Goal: Task Accomplishment & Management: Manage account settings

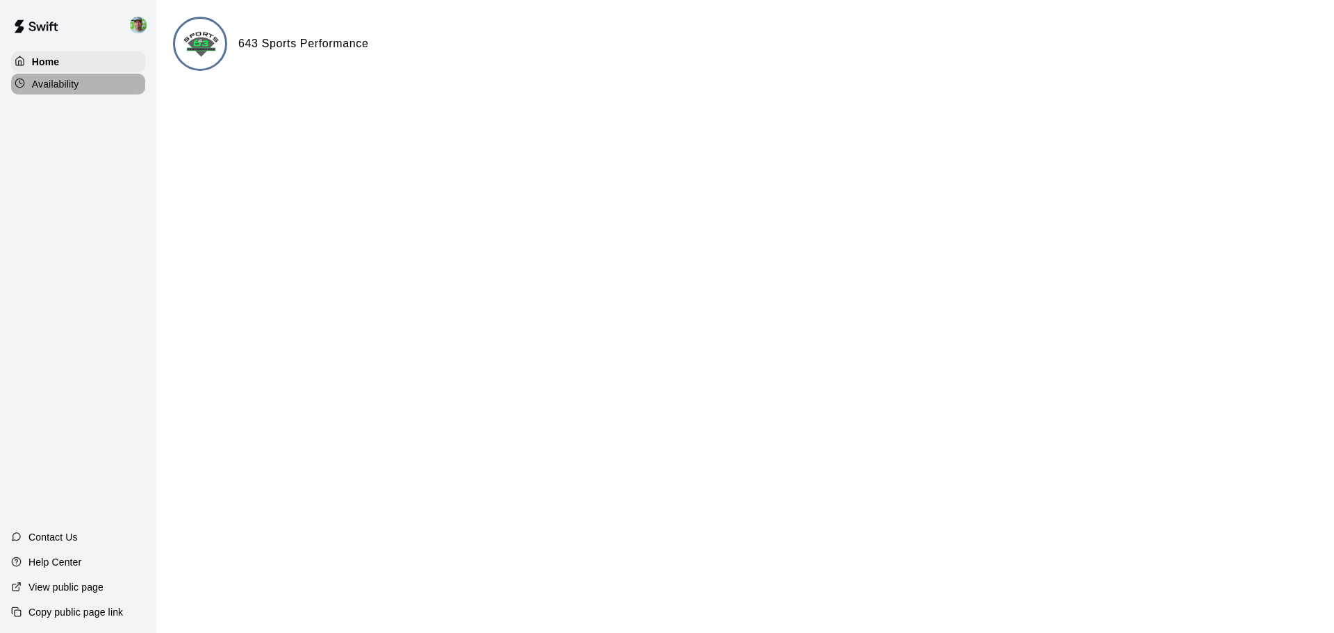
click at [40, 92] on div "Availability" at bounding box center [78, 84] width 134 height 21
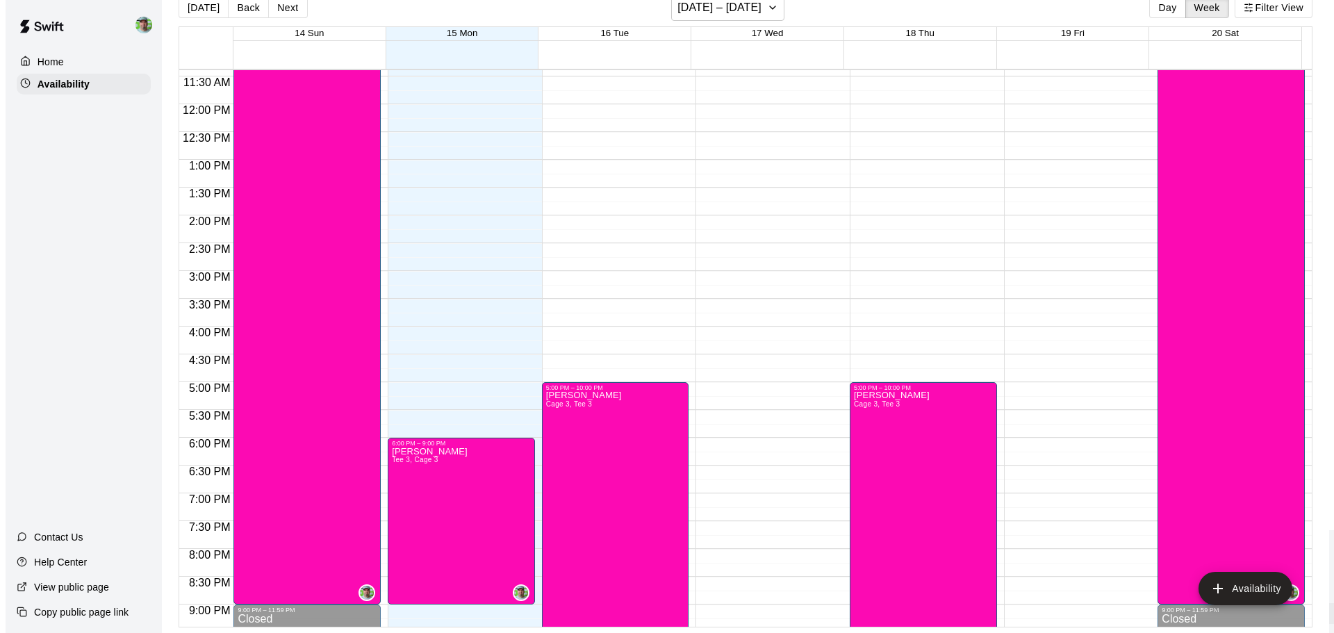
scroll to position [431, 0]
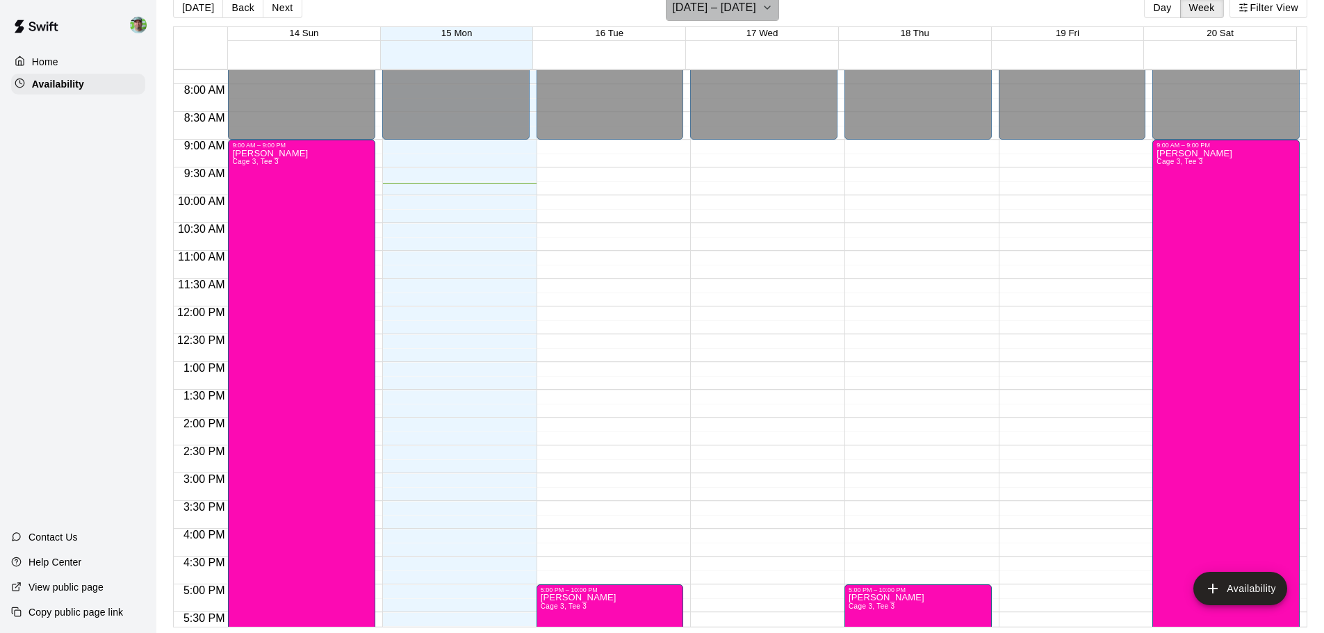
click at [769, 13] on icon "button" at bounding box center [767, 7] width 11 height 17
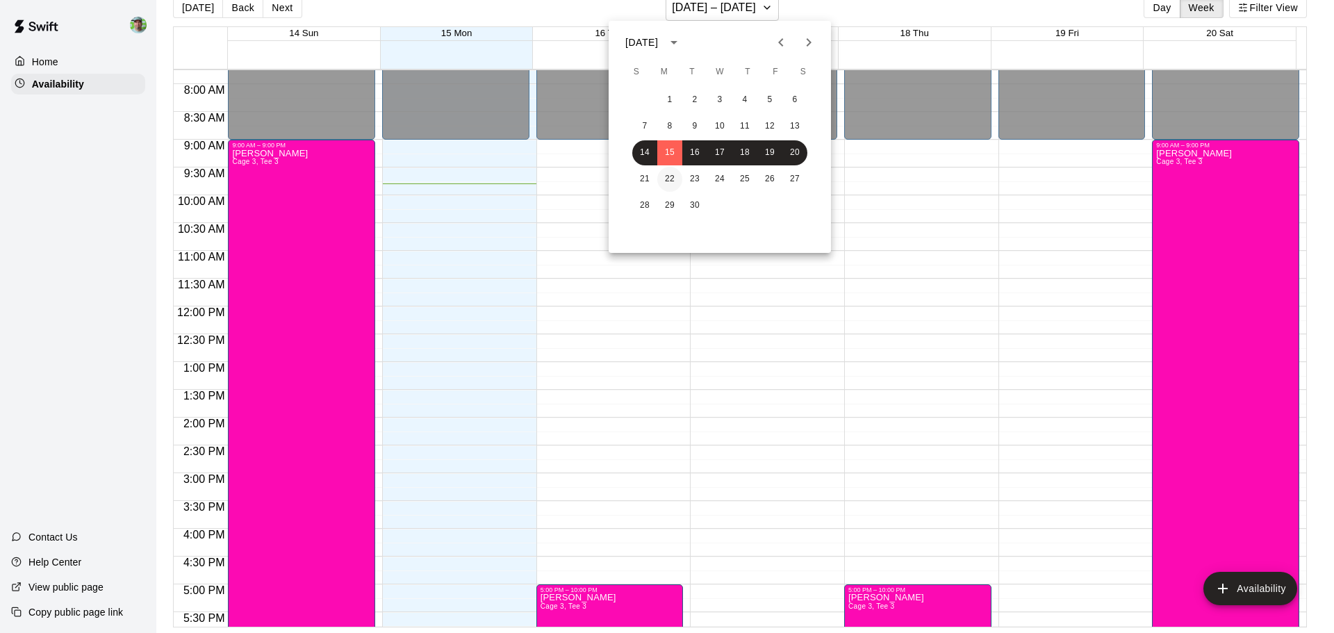
click at [674, 179] on button "22" at bounding box center [669, 179] width 25 height 25
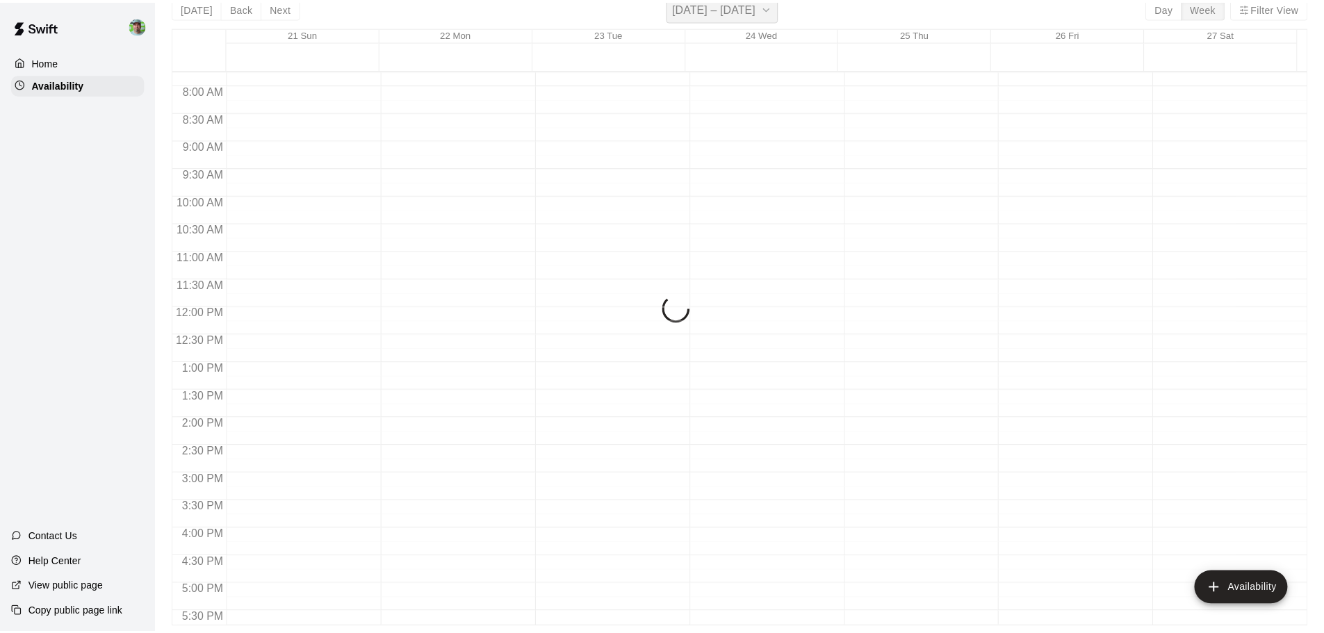
scroll to position [17, 0]
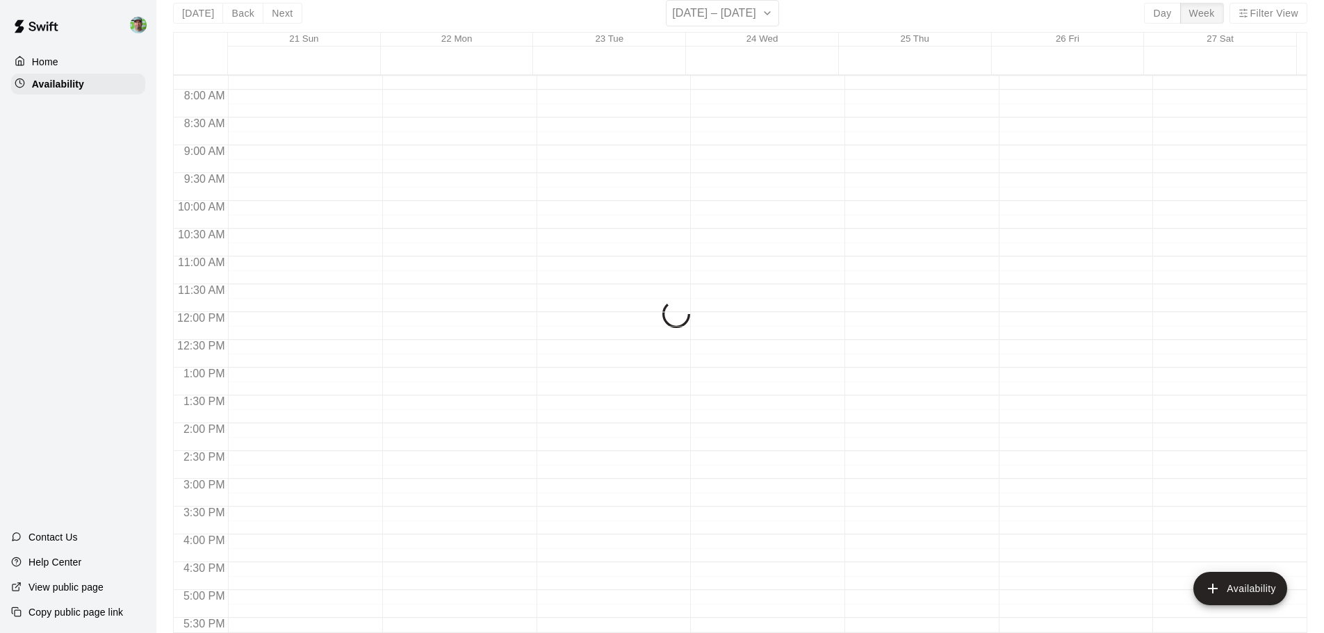
click at [674, 179] on div "[DATE] S M T W T F S 1 2 3 4 5 6 7 8 9 10 11 12 13 14 15 16 17 18 19 20 21 22 2…" at bounding box center [662, 316] width 1324 height 633
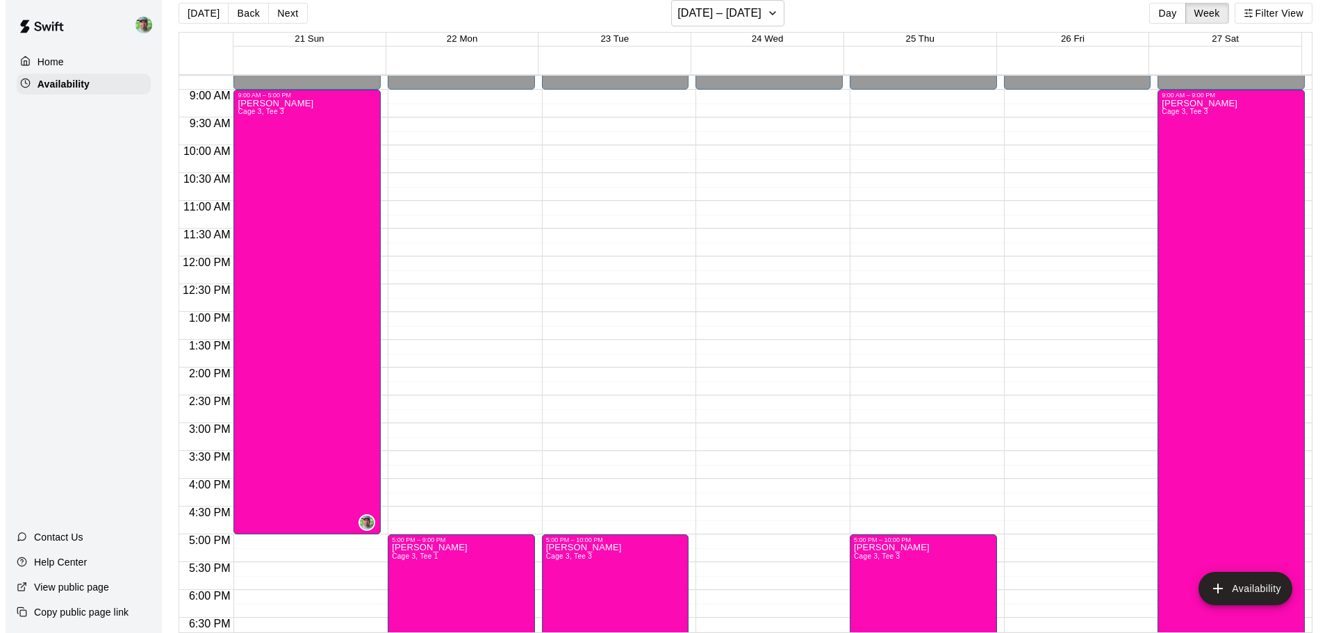
scroll to position [778, 0]
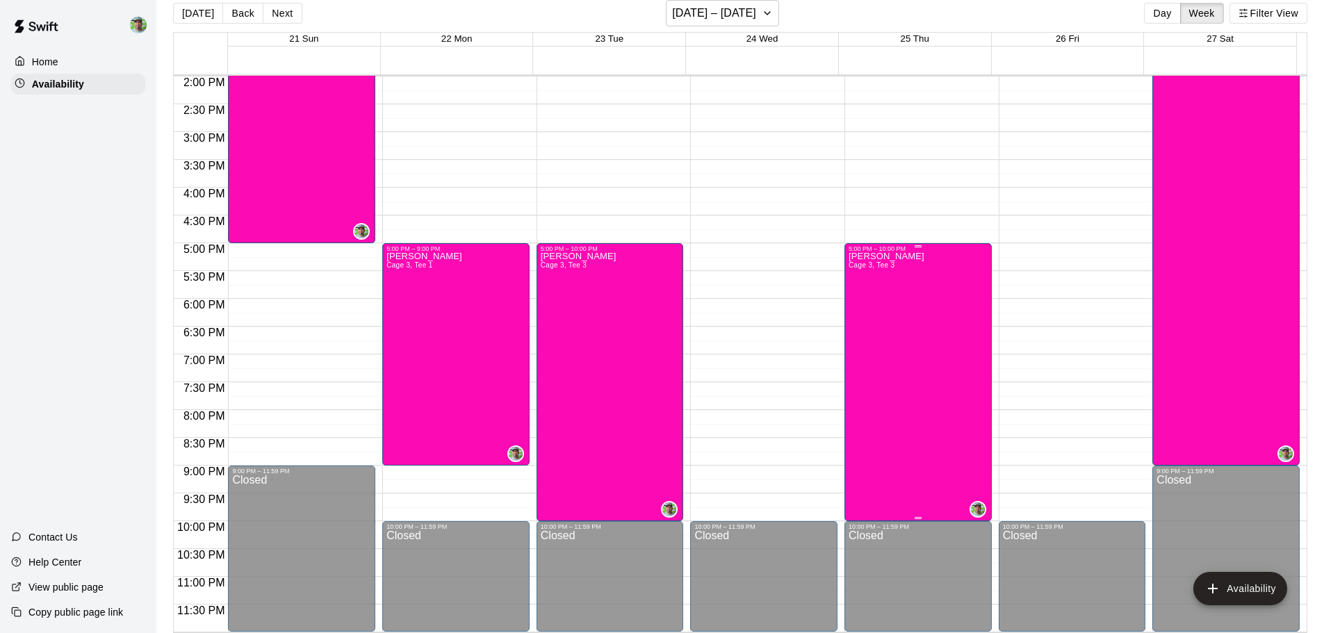
drag, startPoint x: 930, startPoint y: 382, endPoint x: 882, endPoint y: 318, distance: 79.9
click at [882, 318] on div "[PERSON_NAME] 3, Tee 3" at bounding box center [886, 568] width 76 height 633
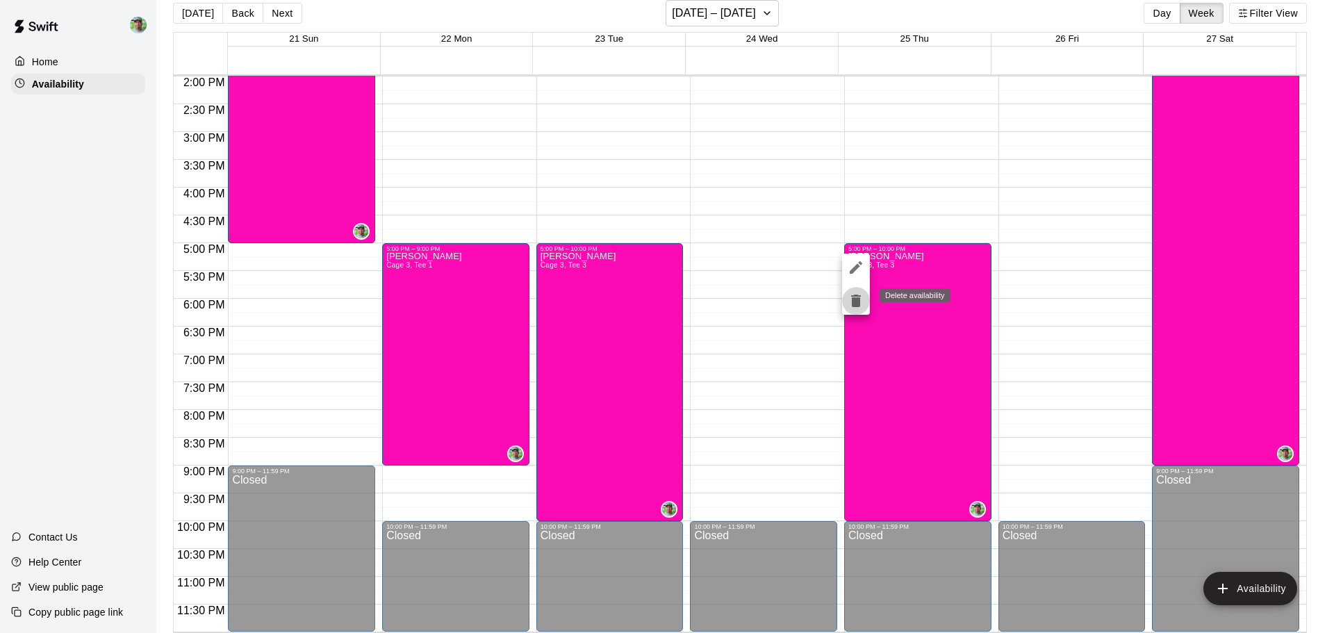
click at [853, 303] on icon "delete" at bounding box center [856, 301] width 10 height 13
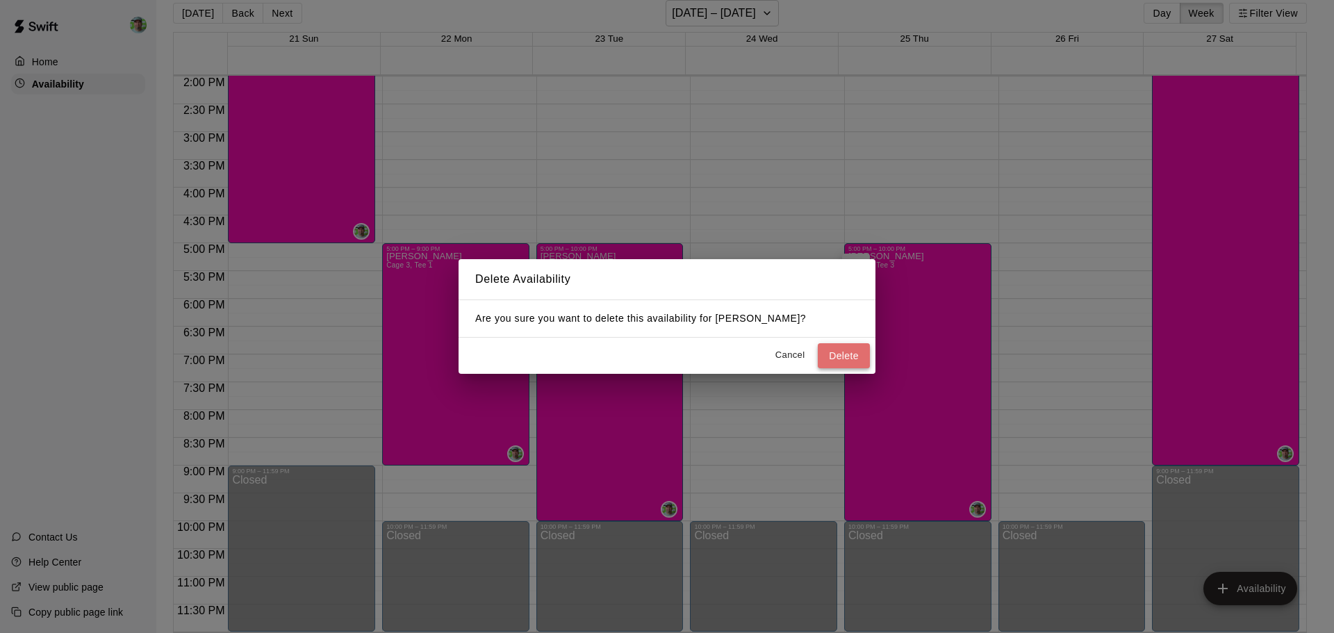
click at [842, 357] on button "Delete" at bounding box center [844, 356] width 52 height 26
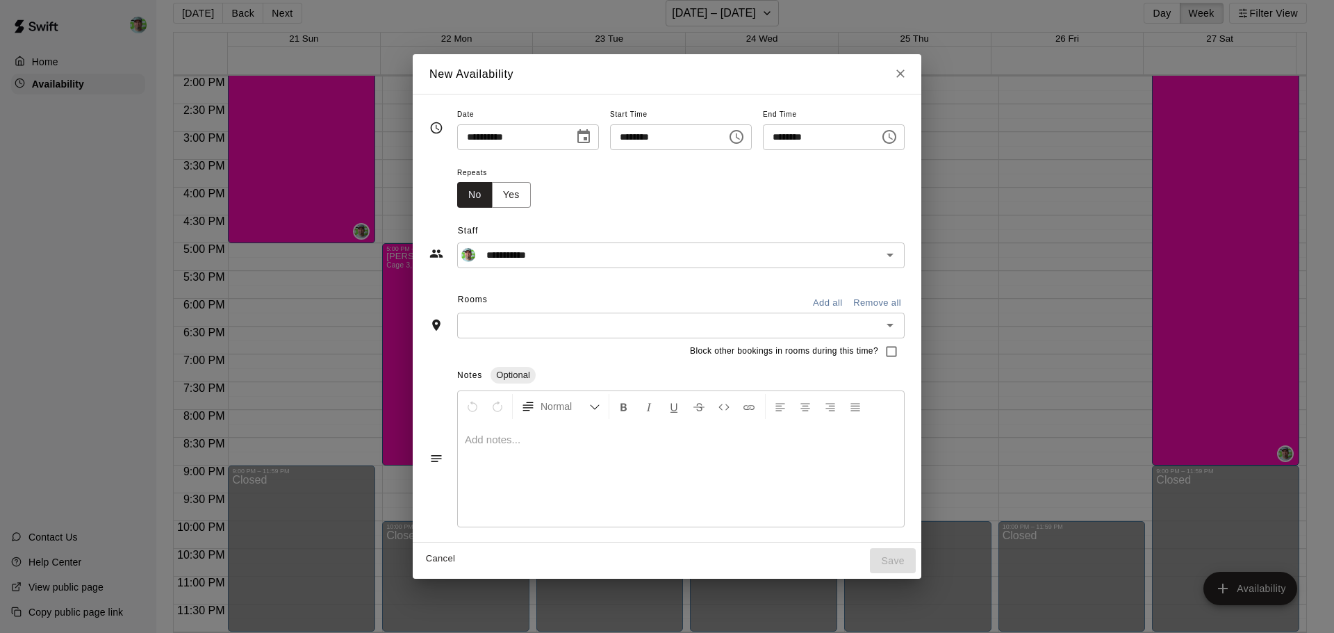
click at [743, 134] on icon "Choose time, selected time is 6:00 PM" at bounding box center [737, 137] width 14 height 14
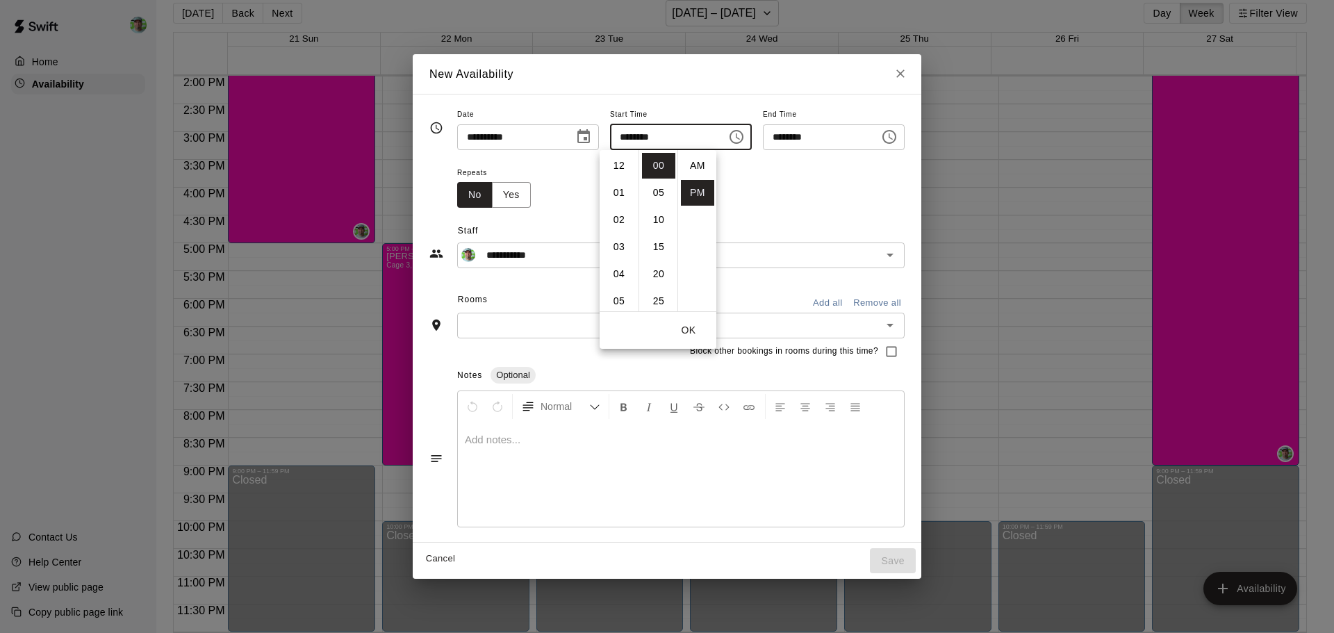
scroll to position [25, 0]
click at [750, 138] on button "Choose time, selected time is 6:00 PM" at bounding box center [737, 137] width 28 height 28
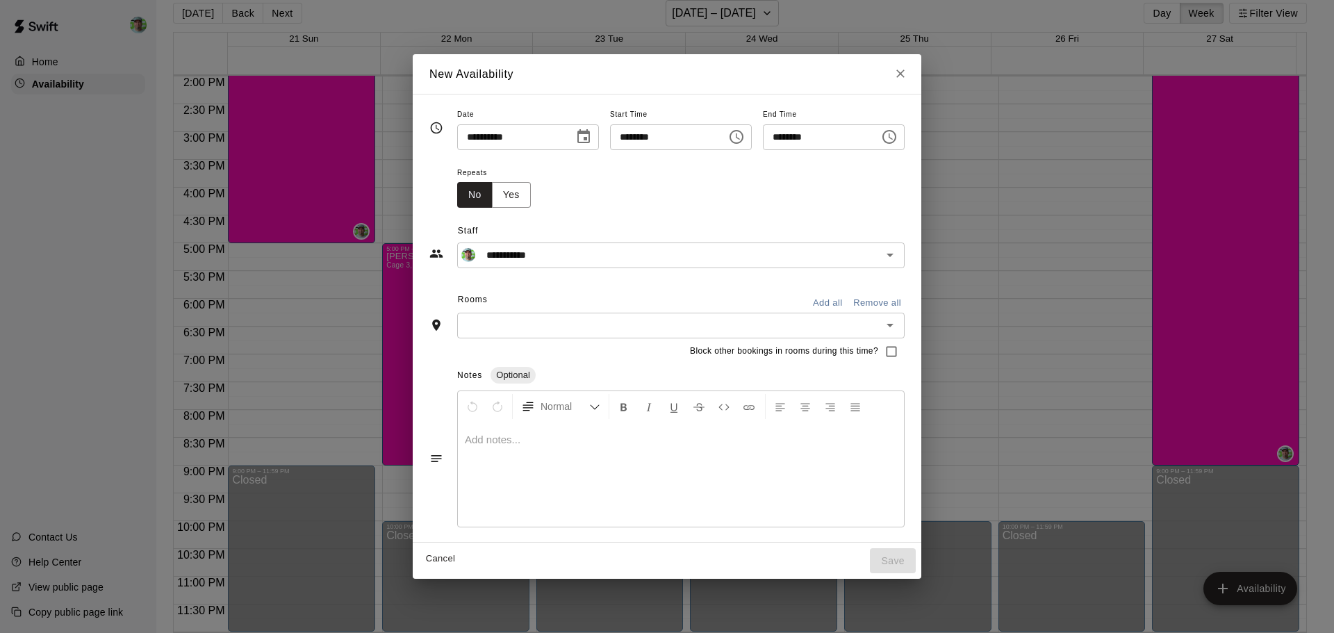
click at [898, 138] on icon "Choose time, selected time is 6:30 PM" at bounding box center [889, 137] width 17 height 17
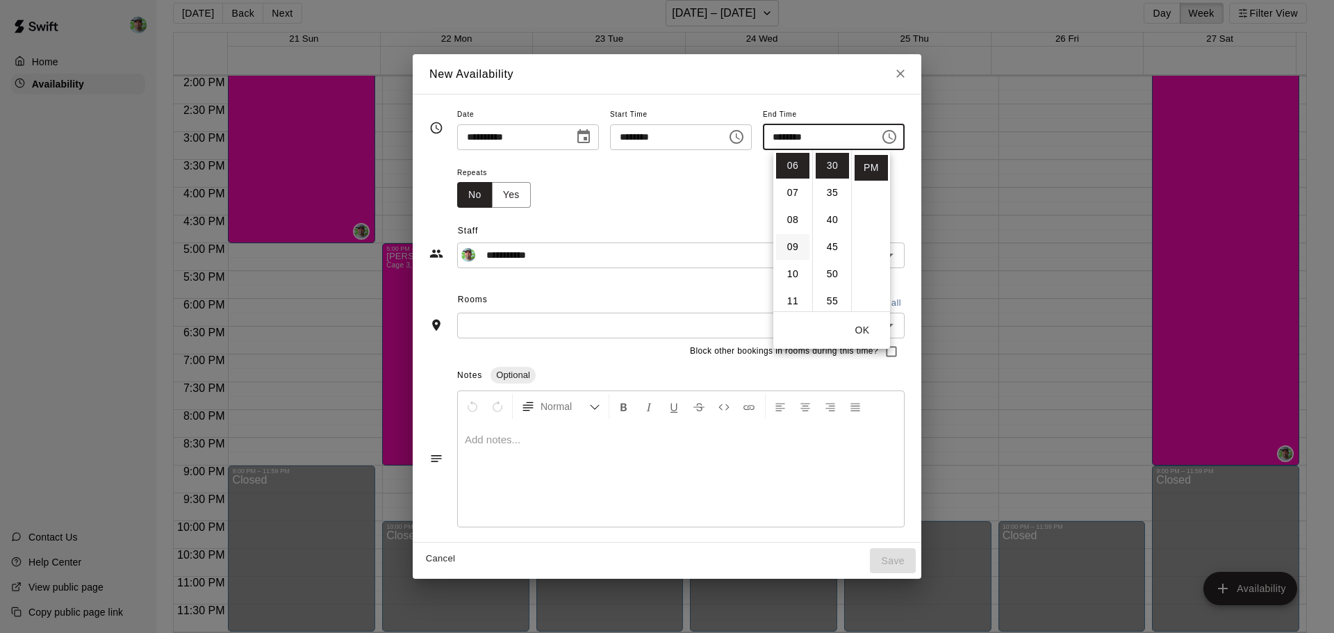
click at [788, 238] on li "09" at bounding box center [792, 247] width 33 height 26
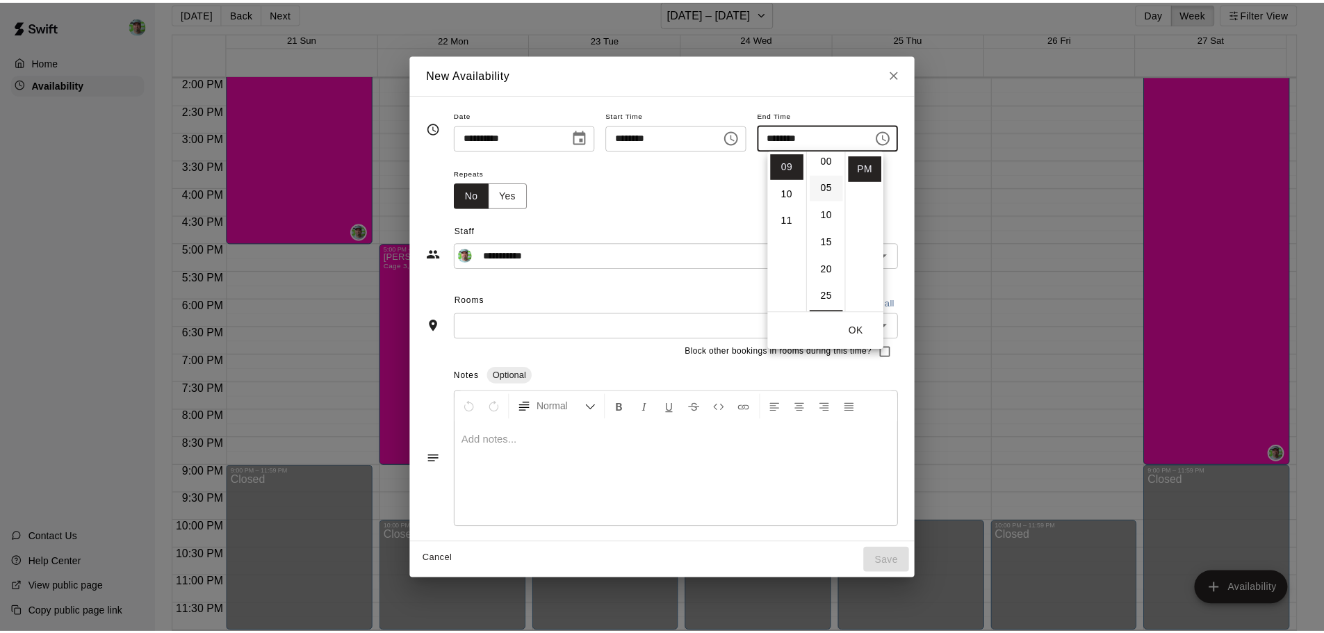
scroll to position [0, 0]
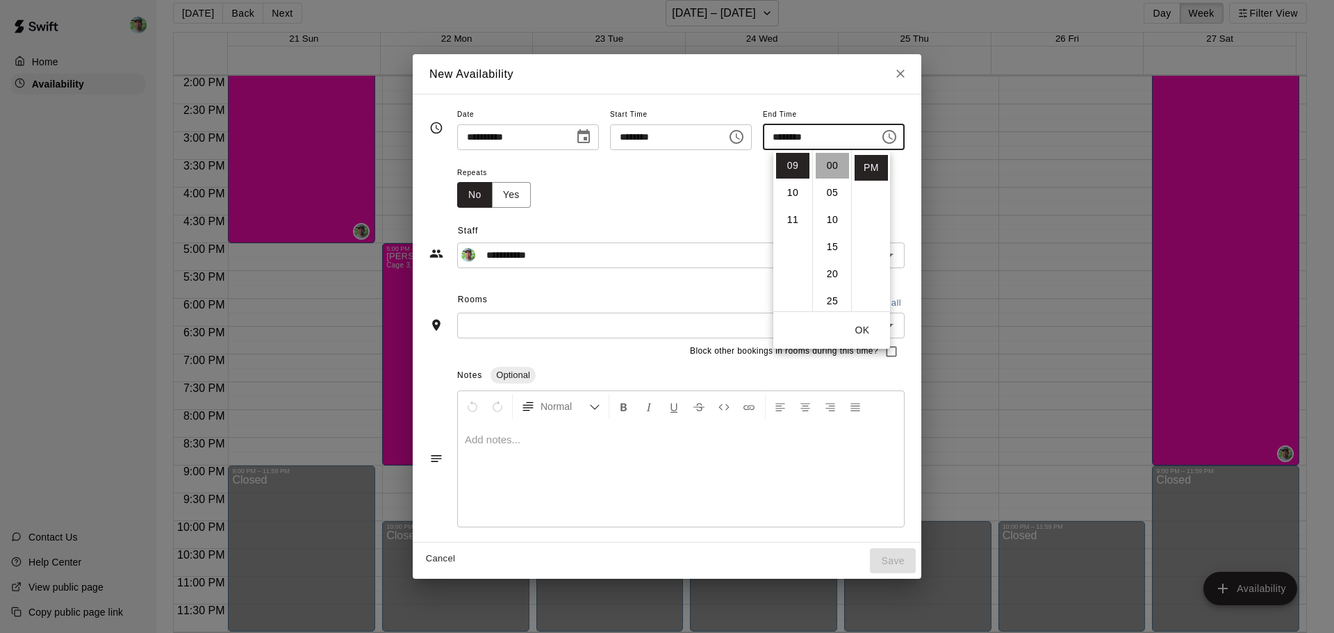
click at [830, 167] on li "00" at bounding box center [832, 166] width 33 height 26
type input "********"
click at [693, 192] on div "Repeats No Yes" at bounding box center [680, 186] width 447 height 44
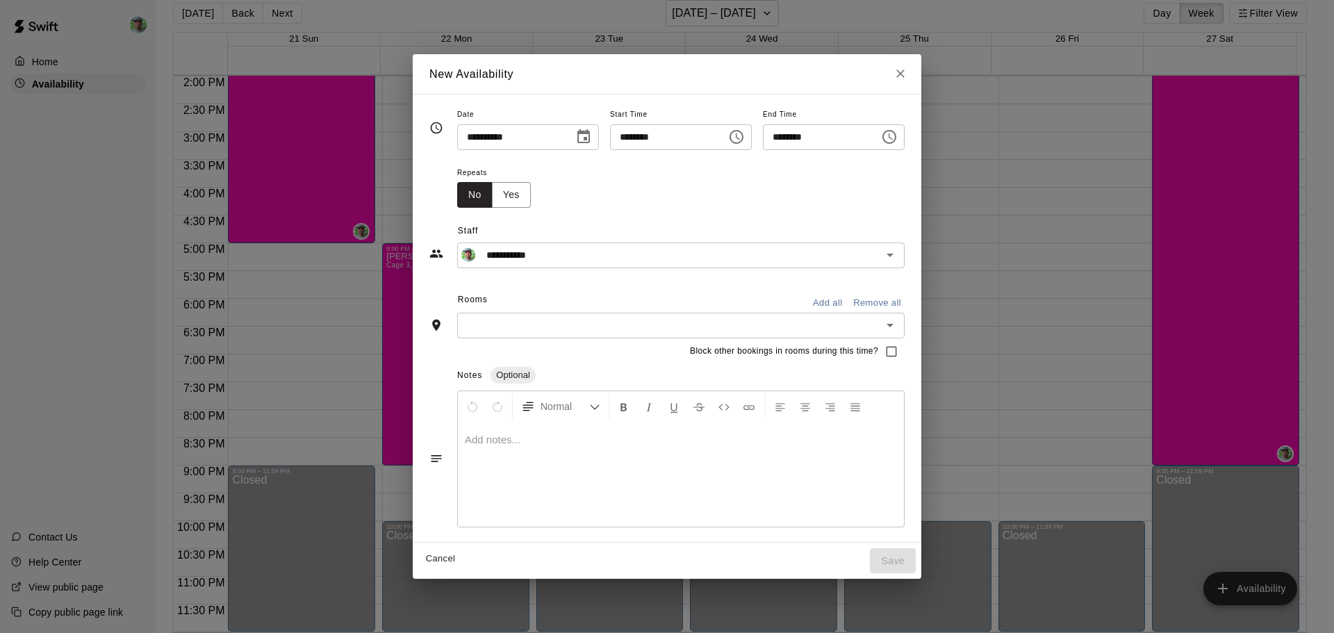
click at [473, 322] on input "text" at bounding box center [669, 325] width 416 height 17
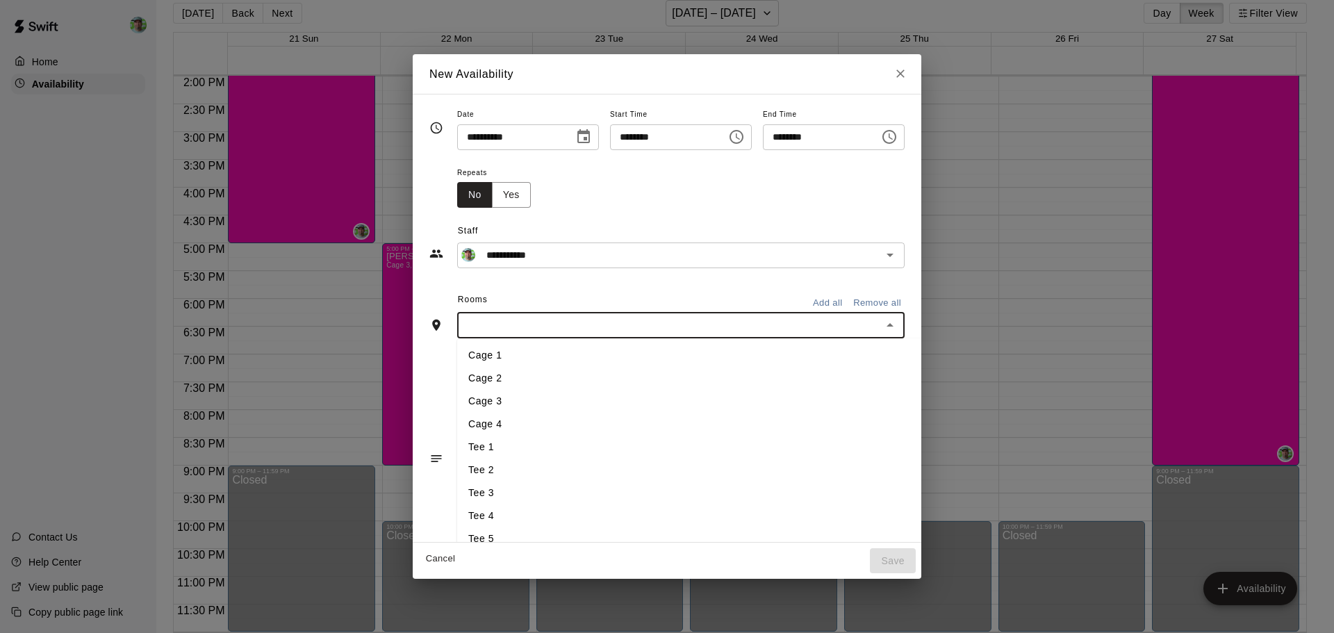
click at [467, 397] on li "Cage 3" at bounding box center [712, 401] width 510 height 23
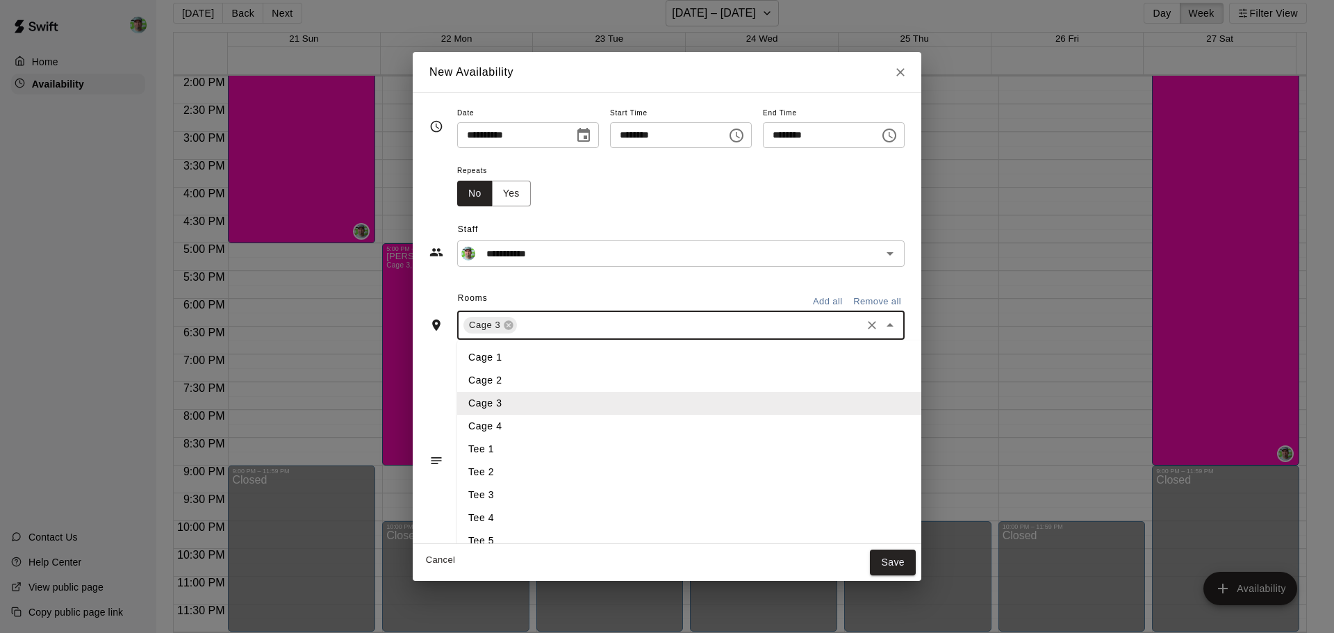
click at [519, 332] on input "text" at bounding box center [689, 325] width 340 height 17
click at [468, 492] on li "Tee 3" at bounding box center [712, 495] width 510 height 23
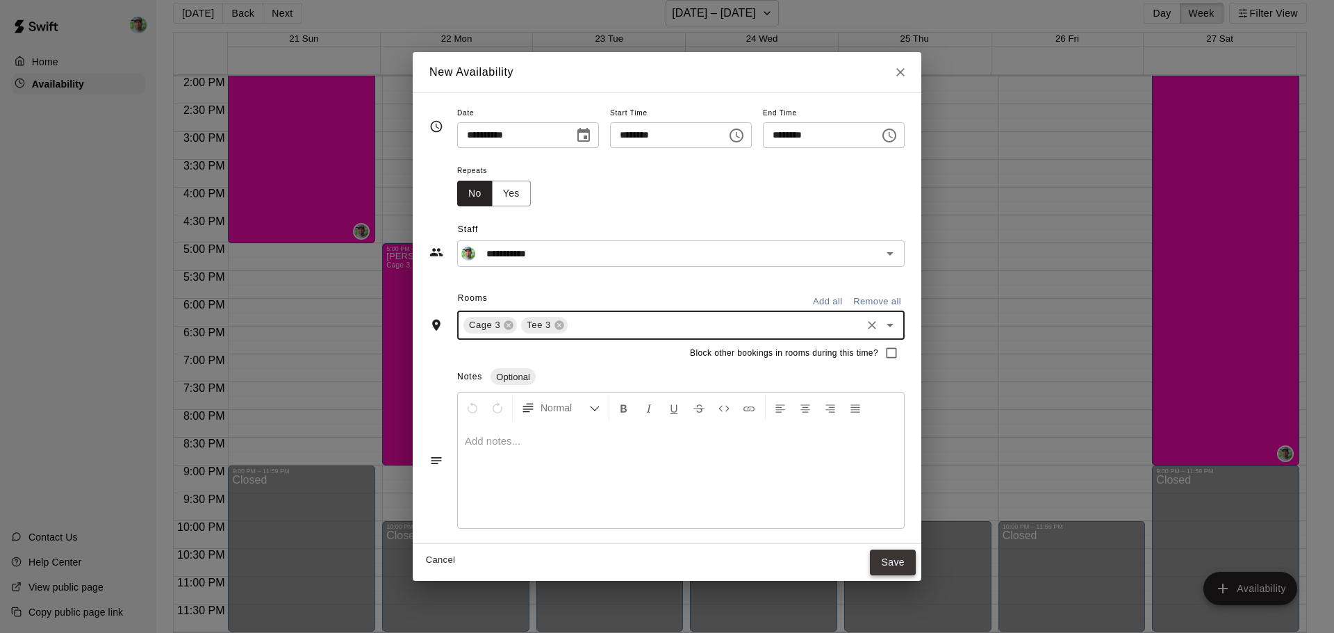
click at [916, 553] on button "Save" at bounding box center [893, 563] width 46 height 26
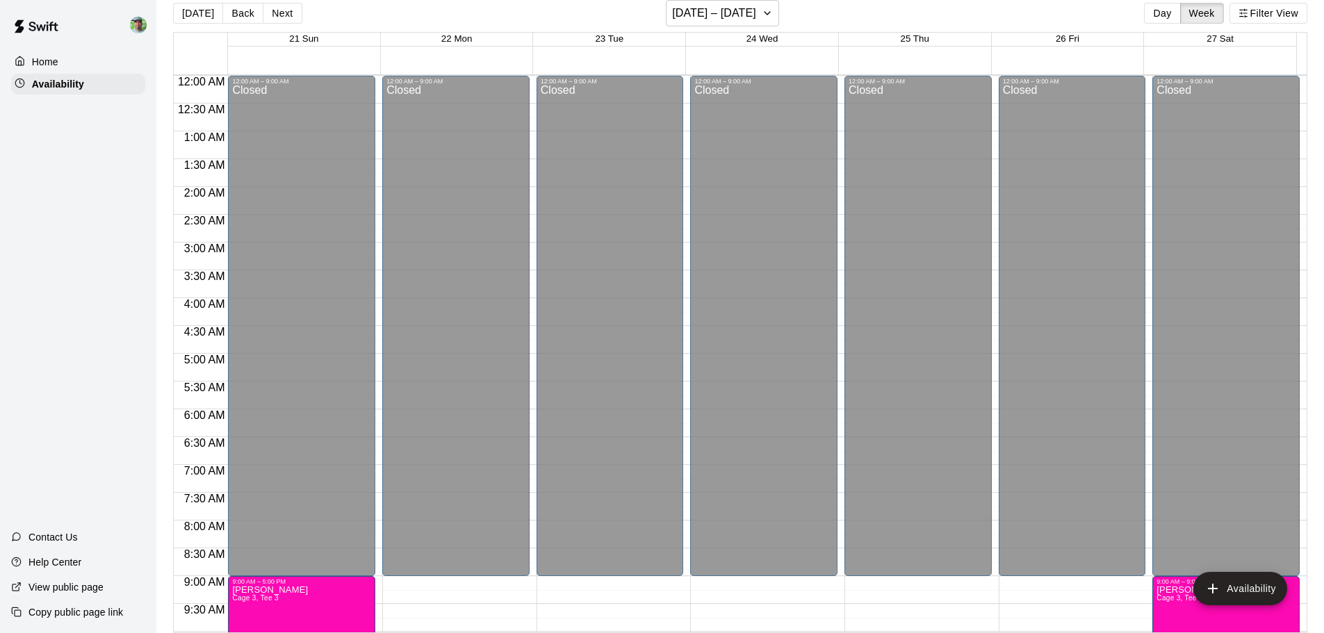
click at [53, 57] on p "Home" at bounding box center [45, 62] width 26 height 14
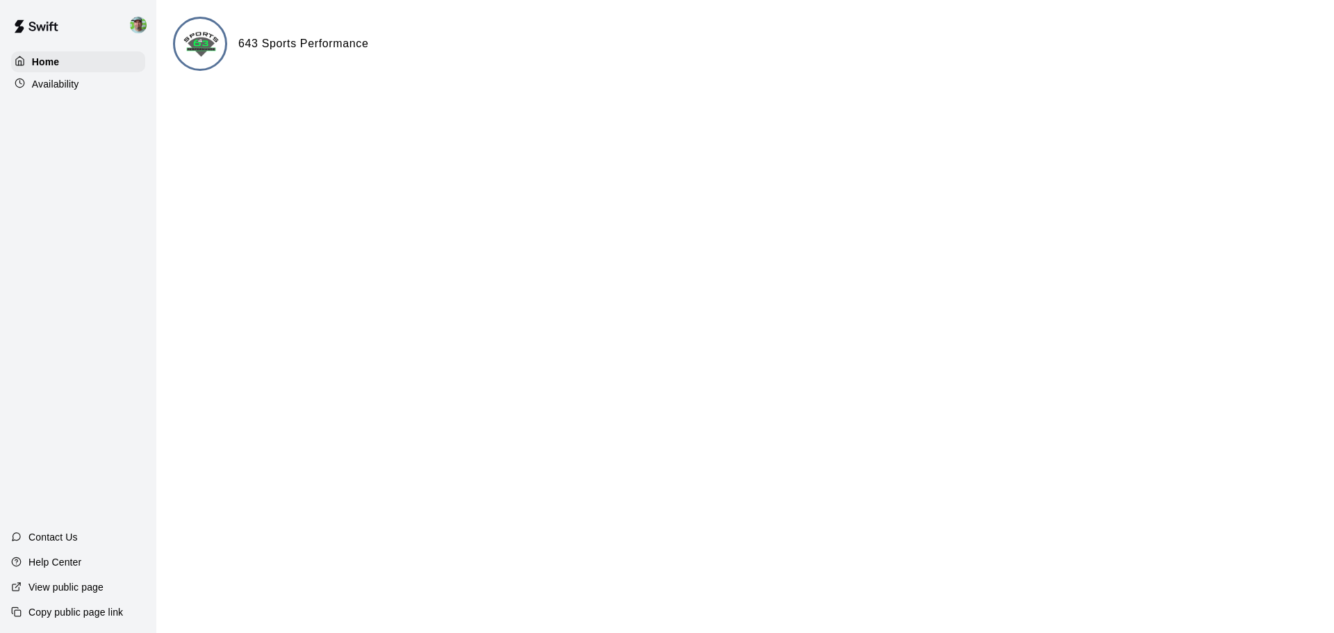
click at [147, 26] on div at bounding box center [141, 25] width 29 height 28
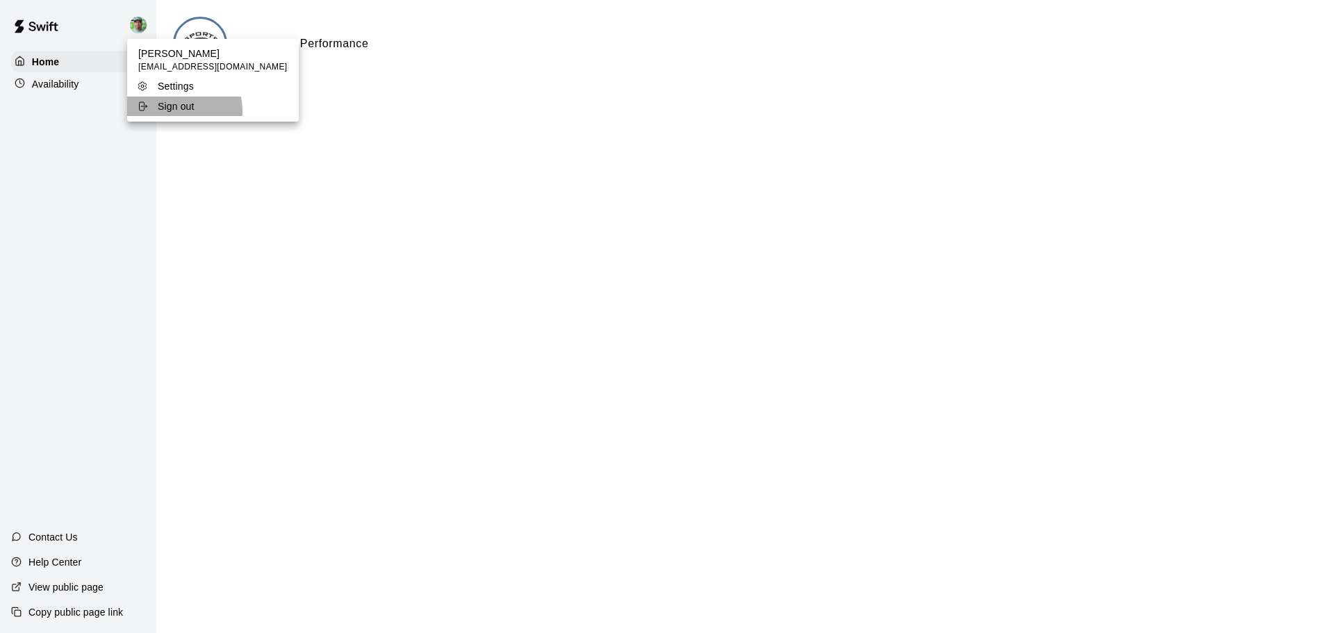
click at [175, 111] on p "Sign out" at bounding box center [176, 106] width 37 height 14
